Goal: Information Seeking & Learning: Learn about a topic

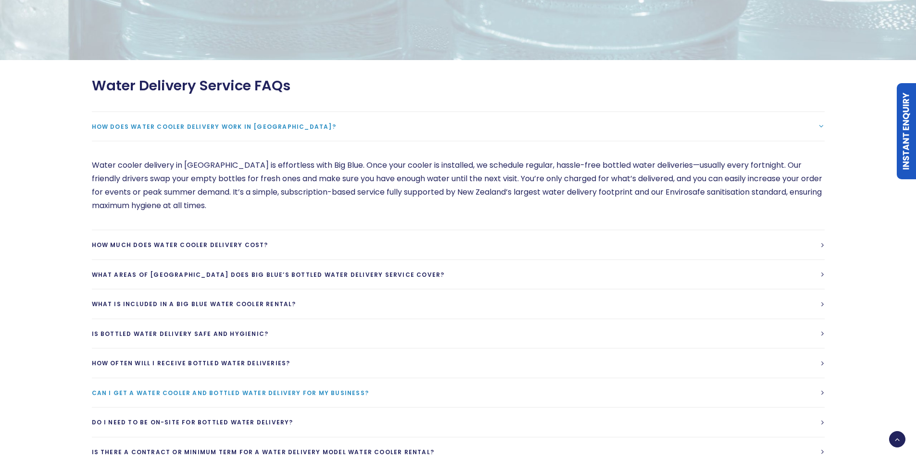
scroll to position [2694, 0]
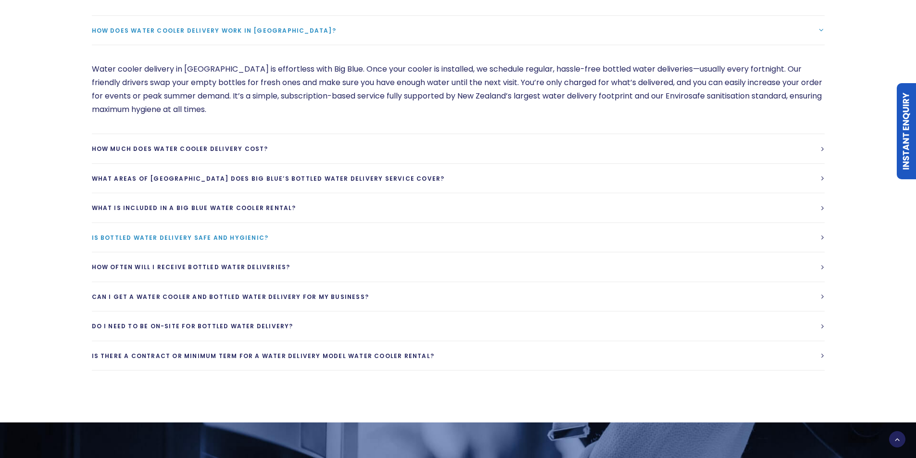
click at [197, 234] on span "Is bottled water delivery safe and hygienic?" at bounding box center [180, 238] width 177 height 8
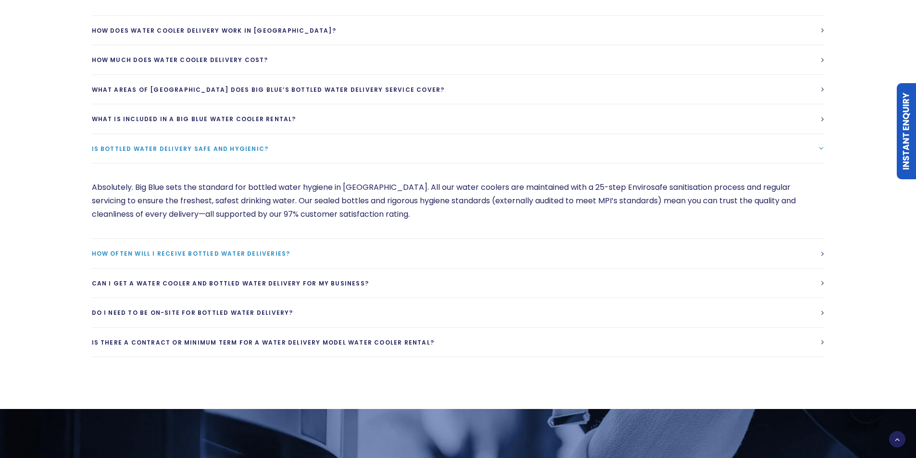
click at [201, 250] on span "How often will I receive bottled water deliveries?" at bounding box center [191, 254] width 199 height 8
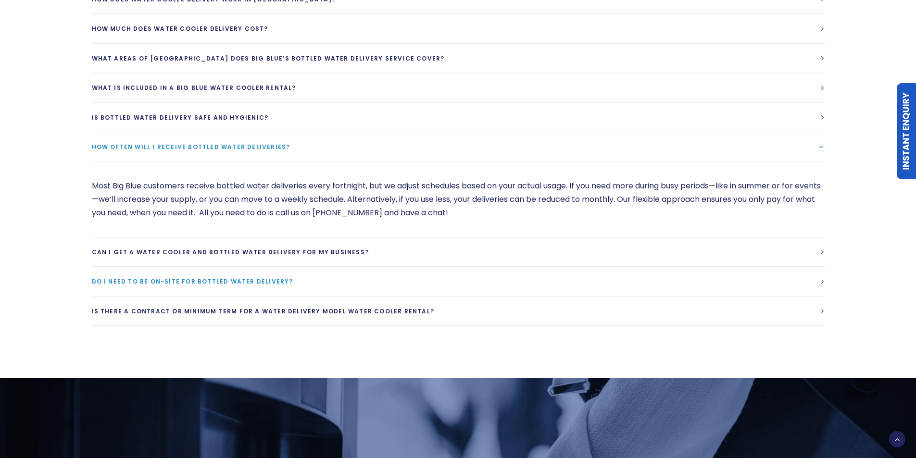
scroll to position [2742, 0]
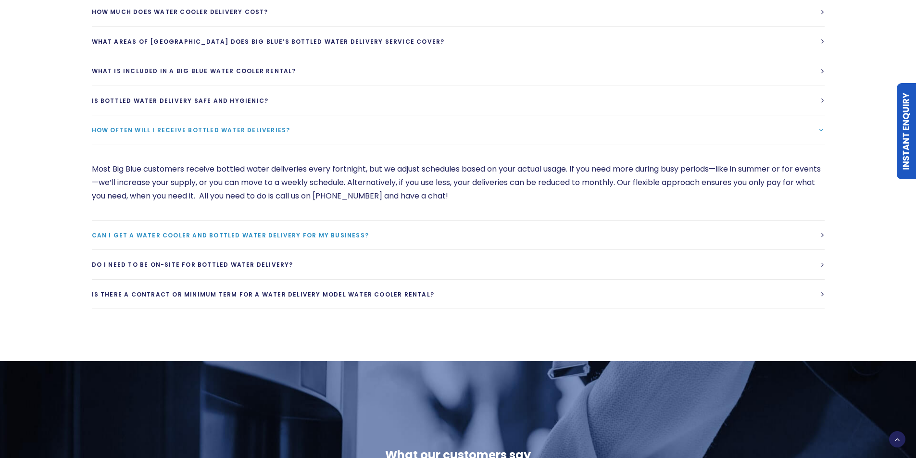
click at [212, 227] on link "Can I get a water cooler and bottled water delivery for my business?" at bounding box center [458, 235] width 733 height 29
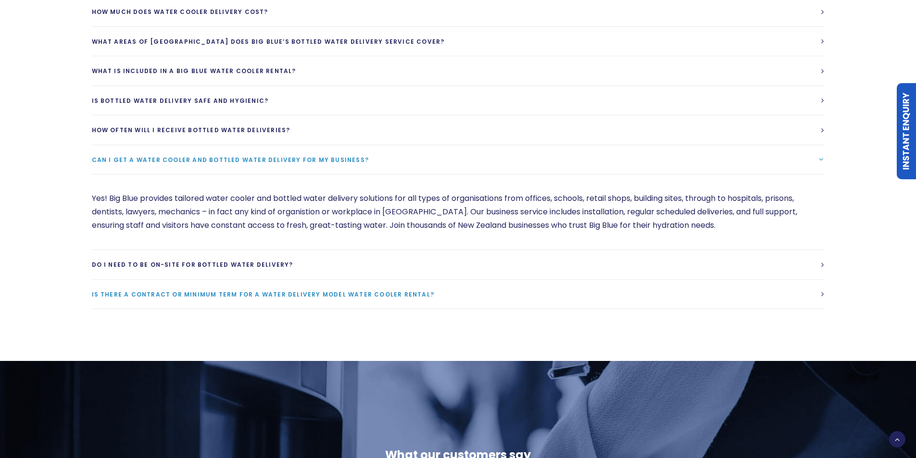
click at [238, 291] on span "Is there a contract or minimum term for a water delivery model water cooler ren…" at bounding box center [263, 295] width 343 height 8
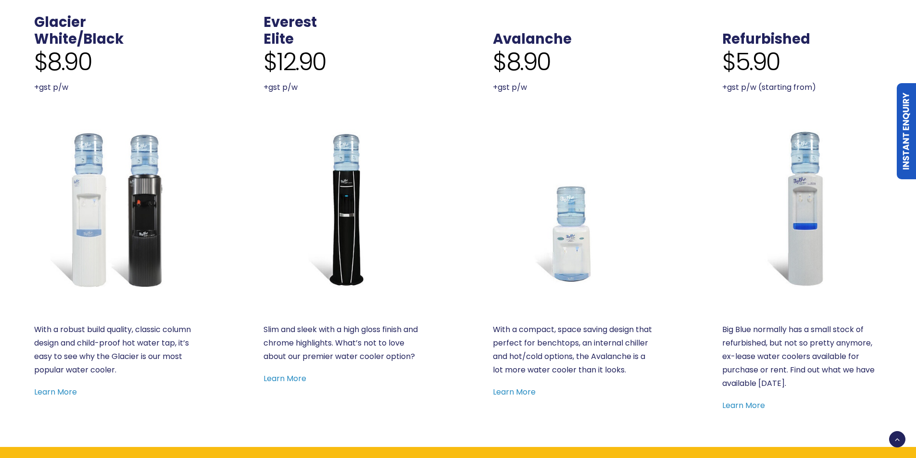
scroll to position [481, 0]
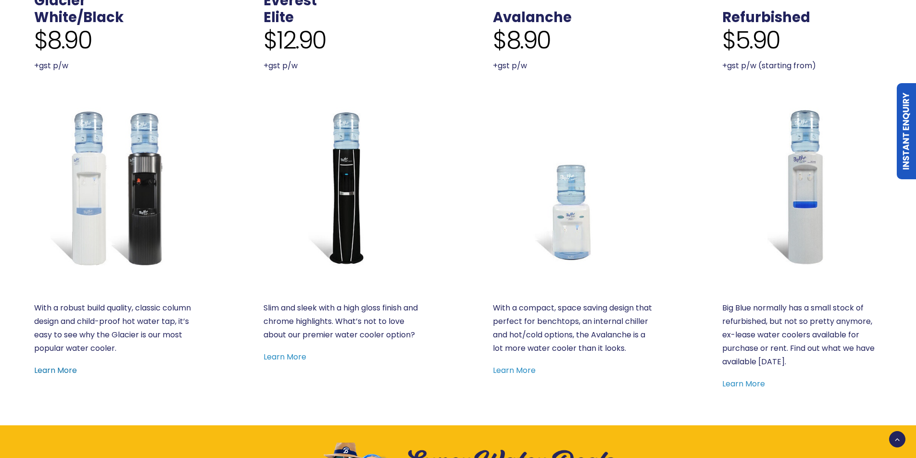
click at [73, 369] on link "Learn More" at bounding box center [55, 370] width 43 height 11
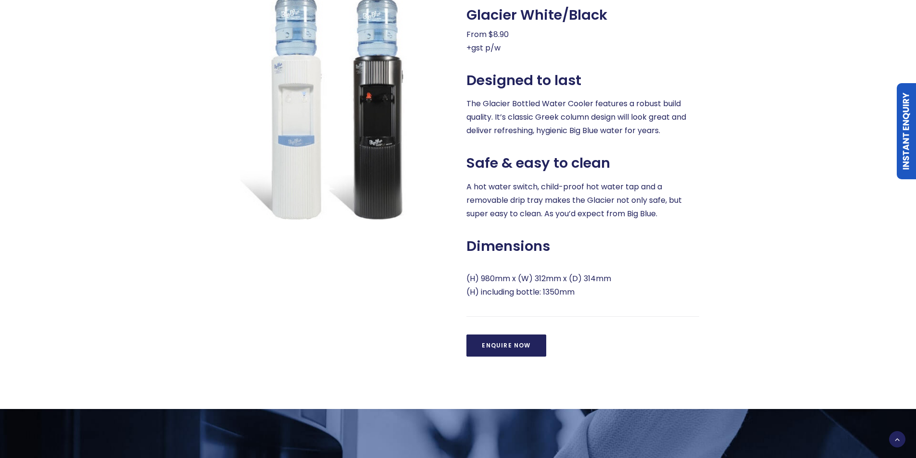
scroll to position [481, 0]
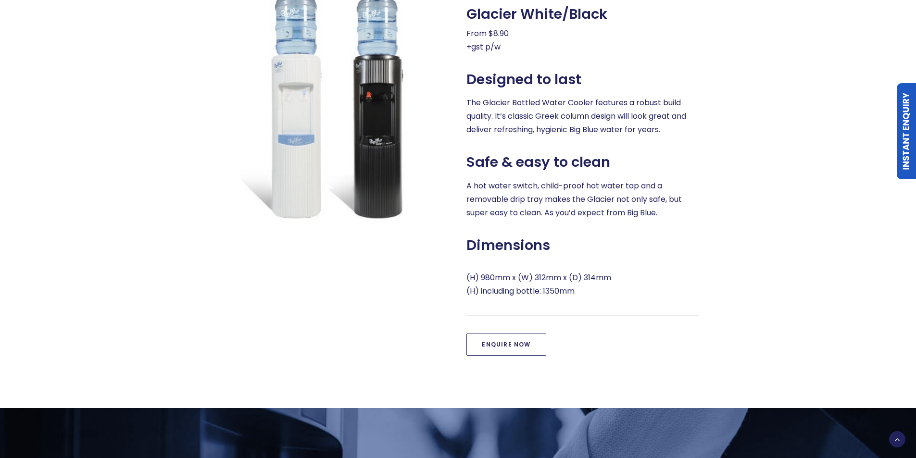
click at [522, 345] on link "Enquire Now" at bounding box center [506, 345] width 79 height 22
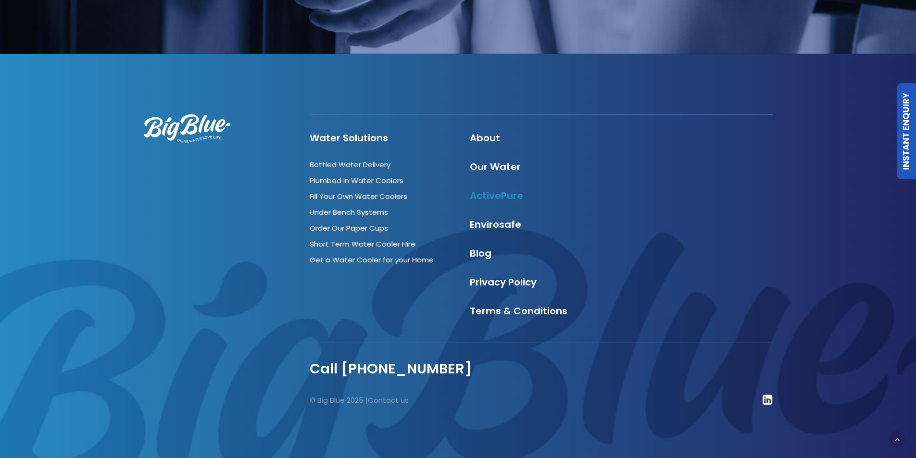
scroll to position [1600, 0]
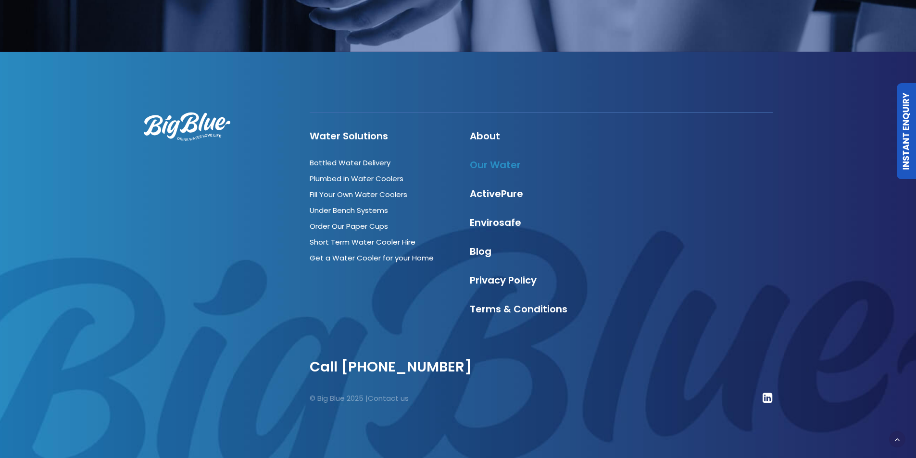
click at [492, 167] on link "Our Water" at bounding box center [495, 164] width 51 height 13
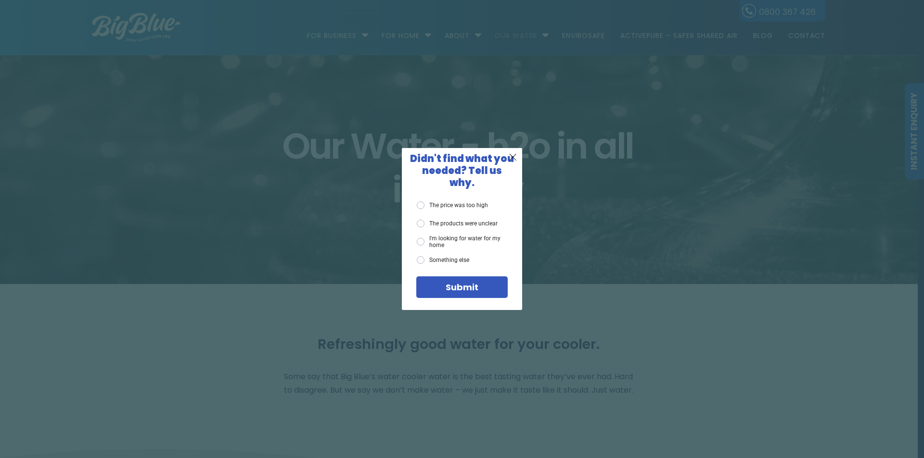
click at [722, 89] on div "X Didn't find what you needed? Tell us why. The price was too high The products…" at bounding box center [462, 229] width 924 height 458
click at [514, 163] on span "X" at bounding box center [512, 157] width 9 height 12
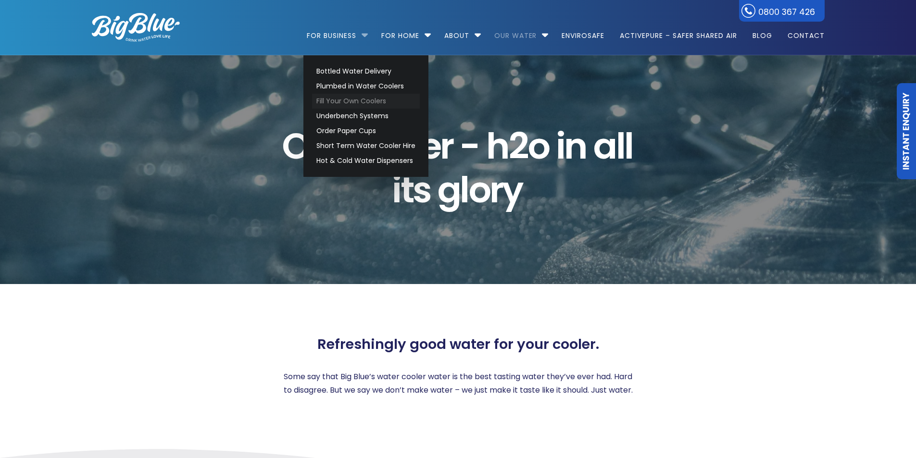
click at [352, 102] on link "Fill Your Own Coolers" at bounding box center [366, 101] width 108 height 15
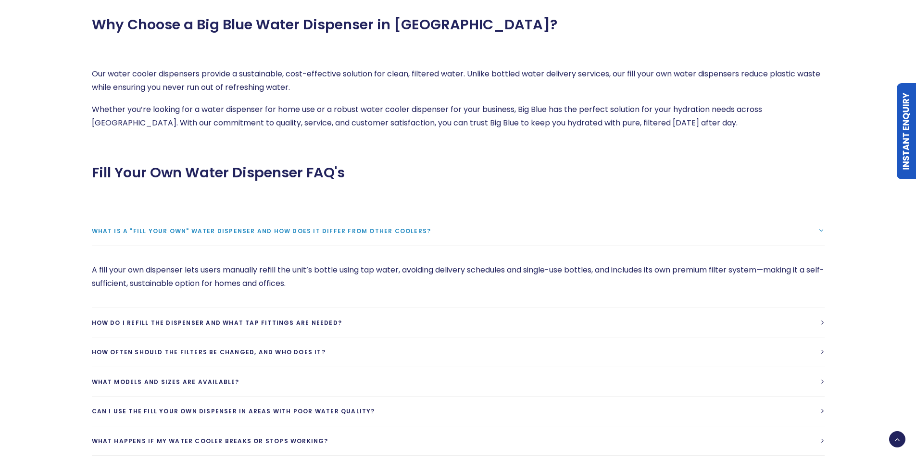
scroll to position [2020, 0]
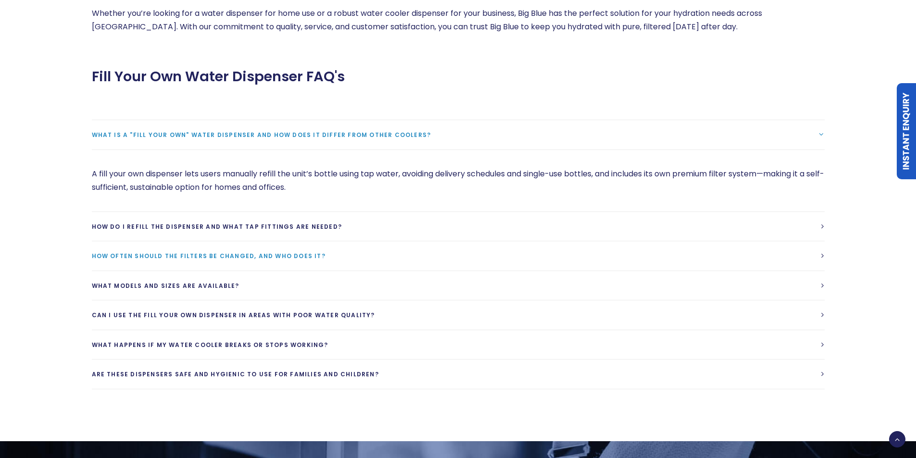
click at [173, 252] on span "How often should the filters be changed, and who does it?" at bounding box center [209, 256] width 234 height 8
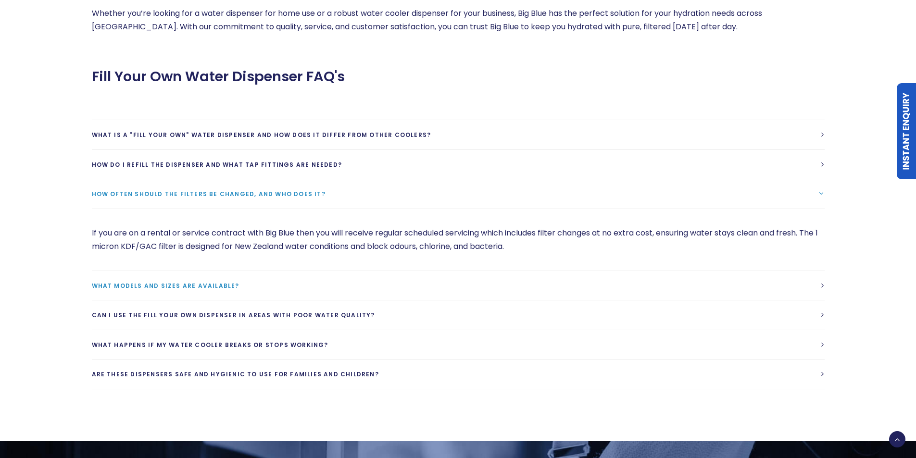
click at [169, 282] on span "What models and sizes are available?" at bounding box center [166, 286] width 148 height 8
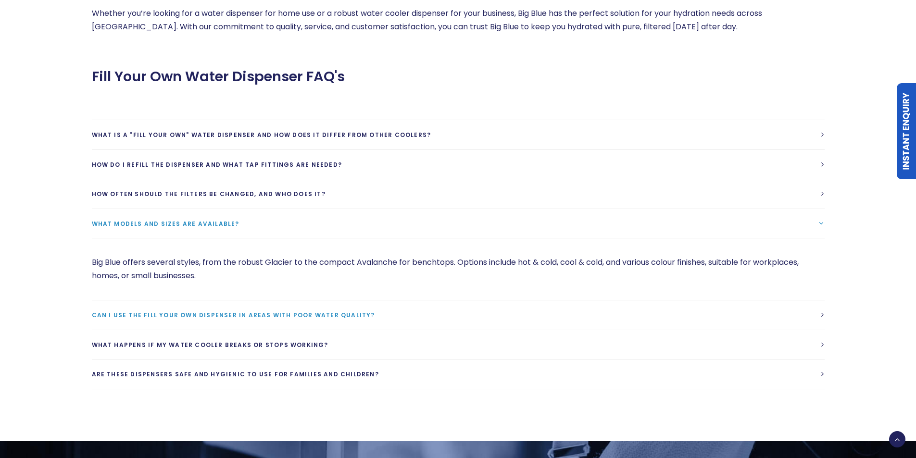
click at [204, 311] on span "Can I use the fill your own dispenser in areas with poor water quality?" at bounding box center [233, 315] width 283 height 8
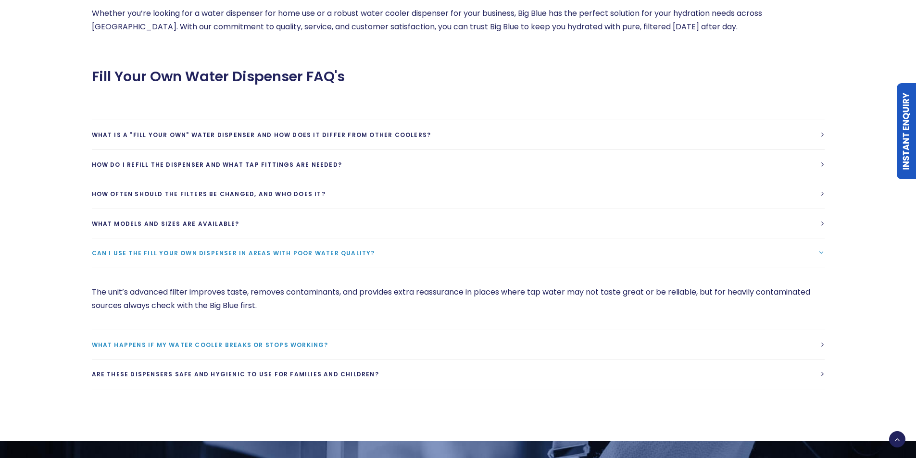
click at [229, 341] on span "What happens if my water cooler breaks or stops working?" at bounding box center [210, 345] width 237 height 8
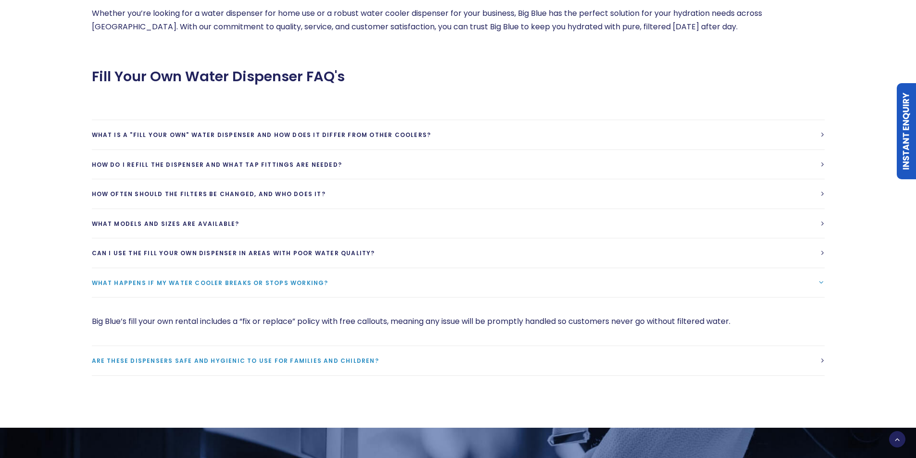
click at [223, 357] on span "Are these dispensers safe and hygienic to use for families and children?" at bounding box center [235, 361] width 287 height 8
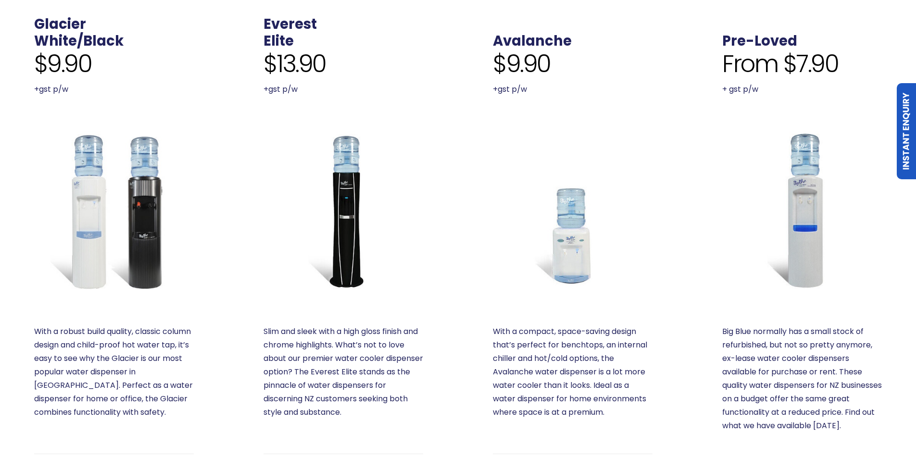
scroll to position [481, 0]
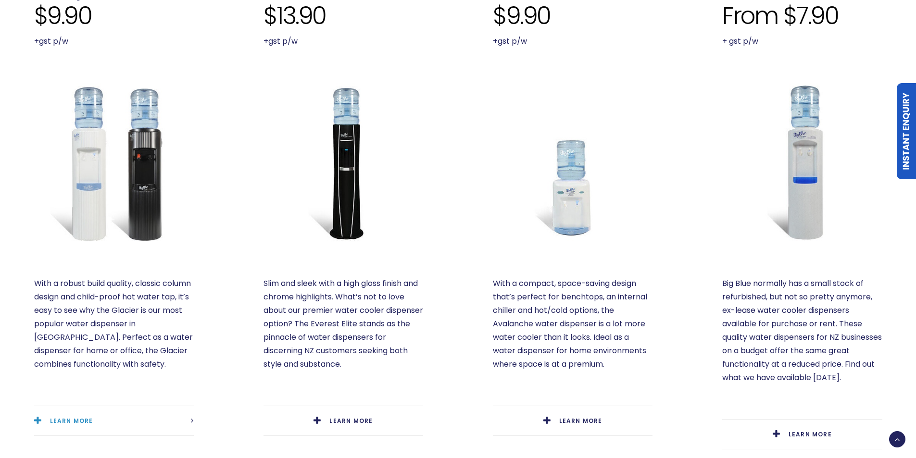
click at [71, 417] on span "LEARN MORE" at bounding box center [71, 421] width 43 height 8
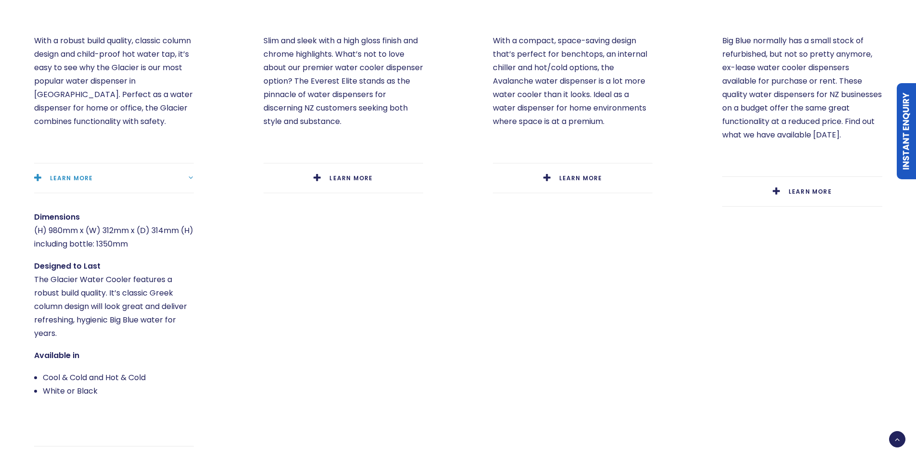
scroll to position [722, 0]
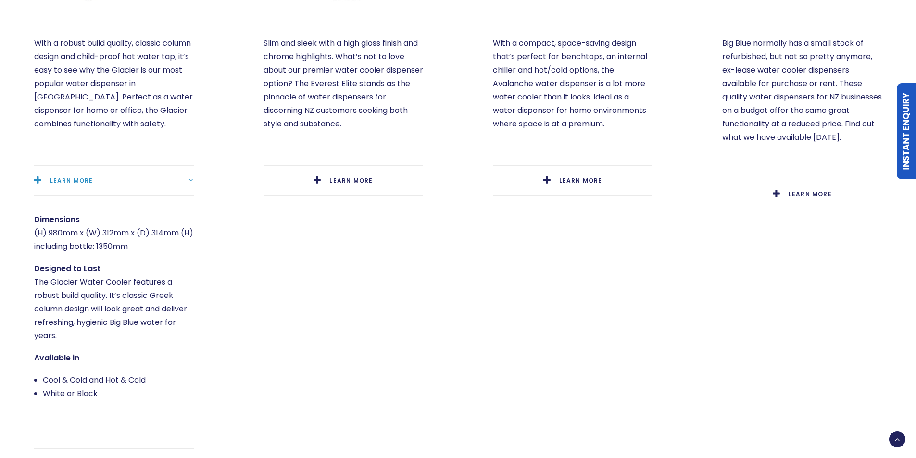
click at [64, 172] on link "LEARN MORE" at bounding box center [114, 180] width 160 height 29
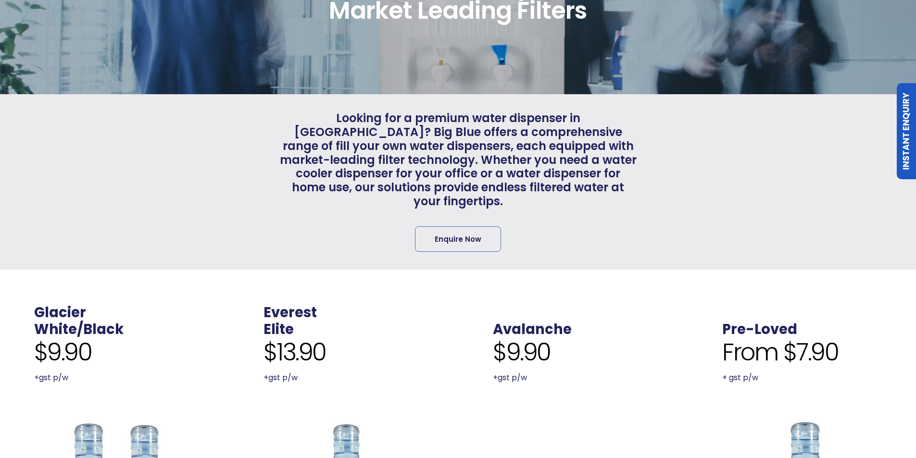
scroll to position [0, 0]
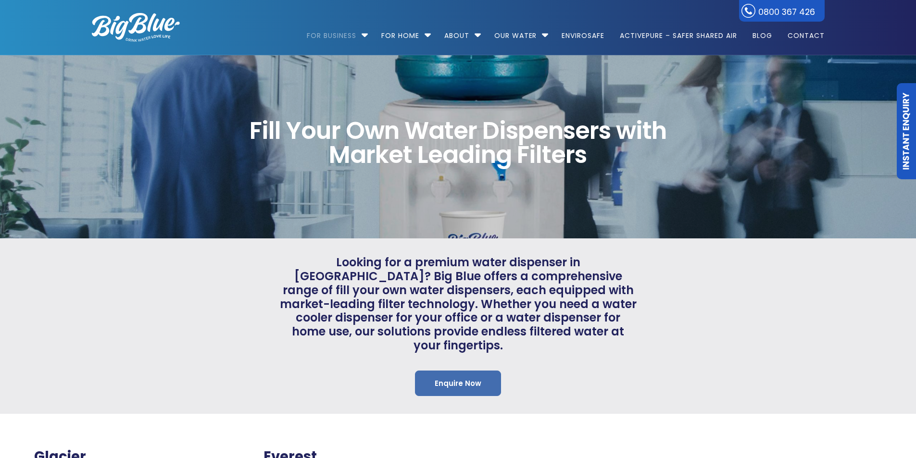
click at [472, 371] on link "Enquire Now" at bounding box center [458, 383] width 86 height 25
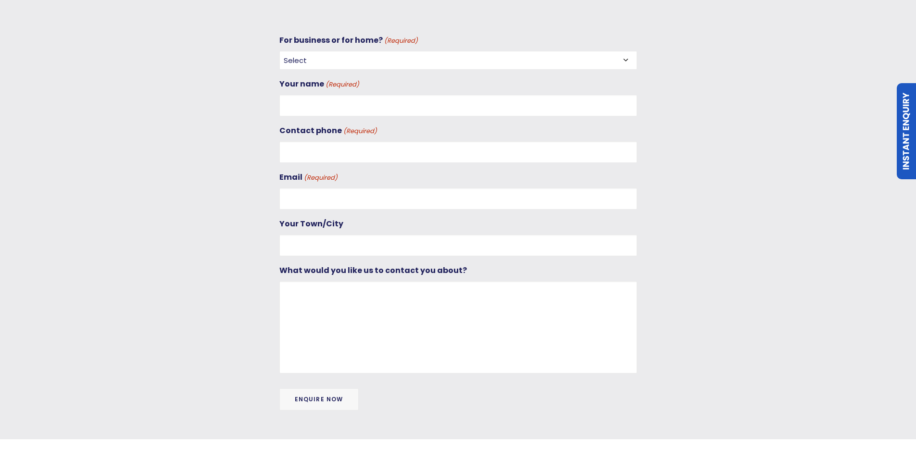
scroll to position [400, 0]
